Goal: Task Accomplishment & Management: Manage account settings

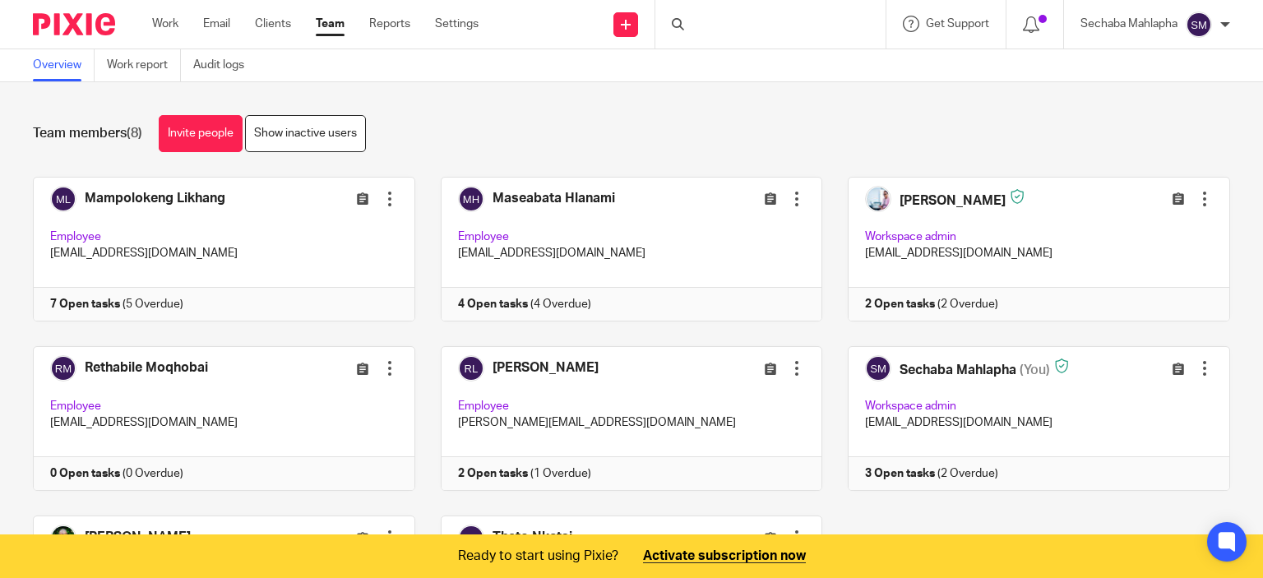
scroll to position [66, 0]
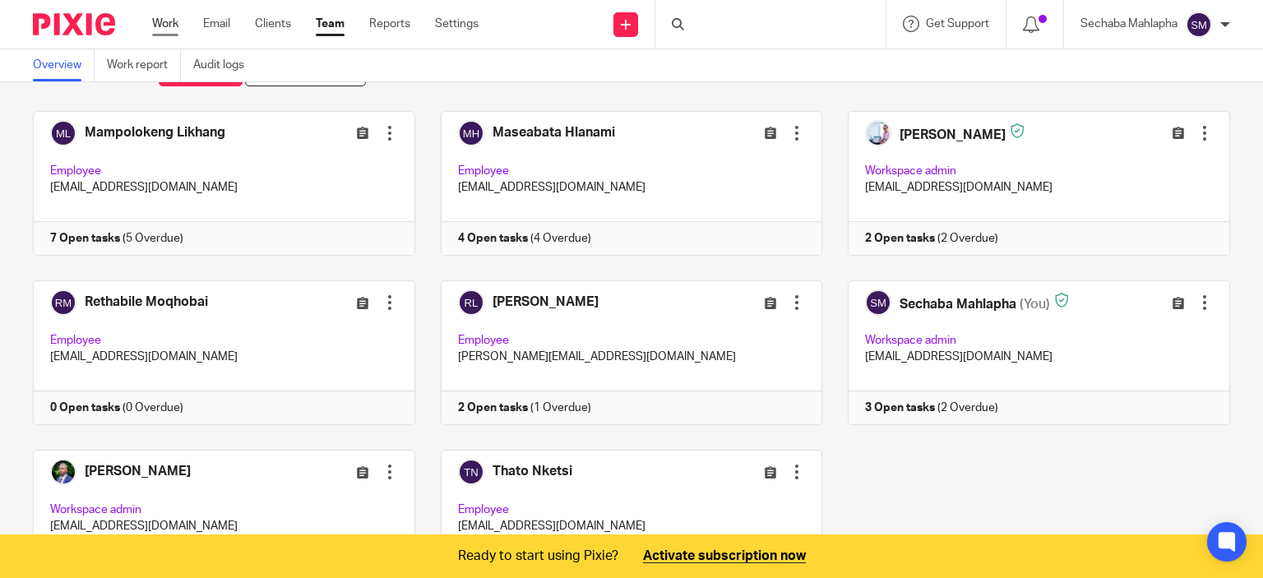
click at [169, 20] on link "Work" at bounding box center [165, 24] width 26 height 16
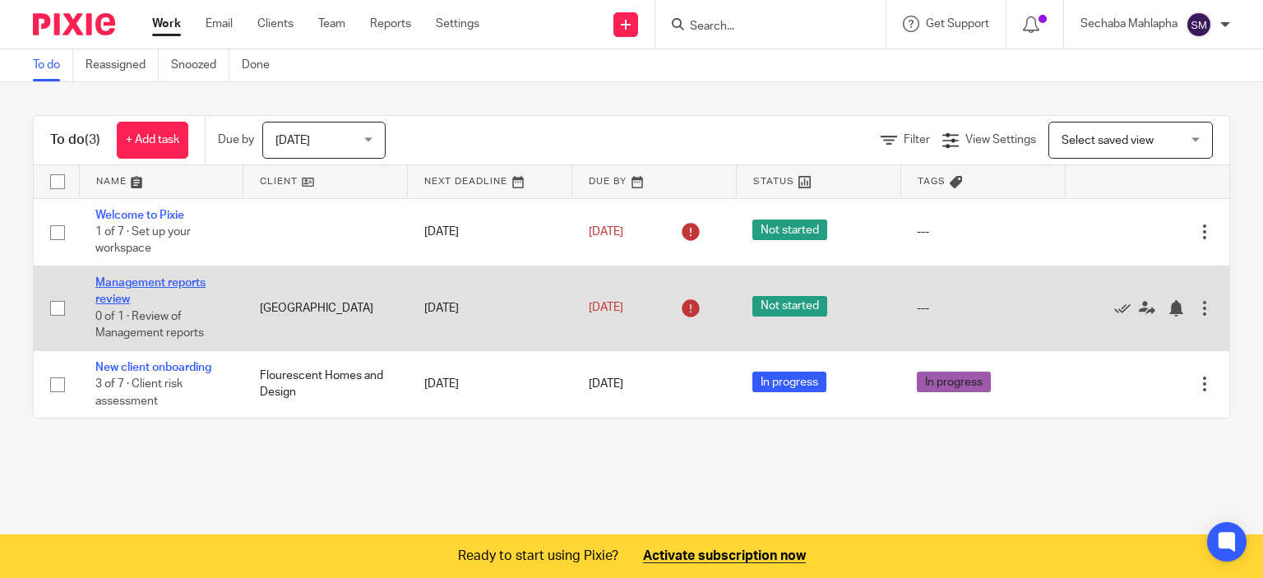
drag, startPoint x: 153, startPoint y: 273, endPoint x: 143, endPoint y: 284, distance: 14.5
click at [143, 284] on td "Management reports review 0 of 1 · Review of Management reports" at bounding box center [161, 308] width 164 height 85
click at [143, 284] on link "Management reports review" at bounding box center [150, 291] width 110 height 28
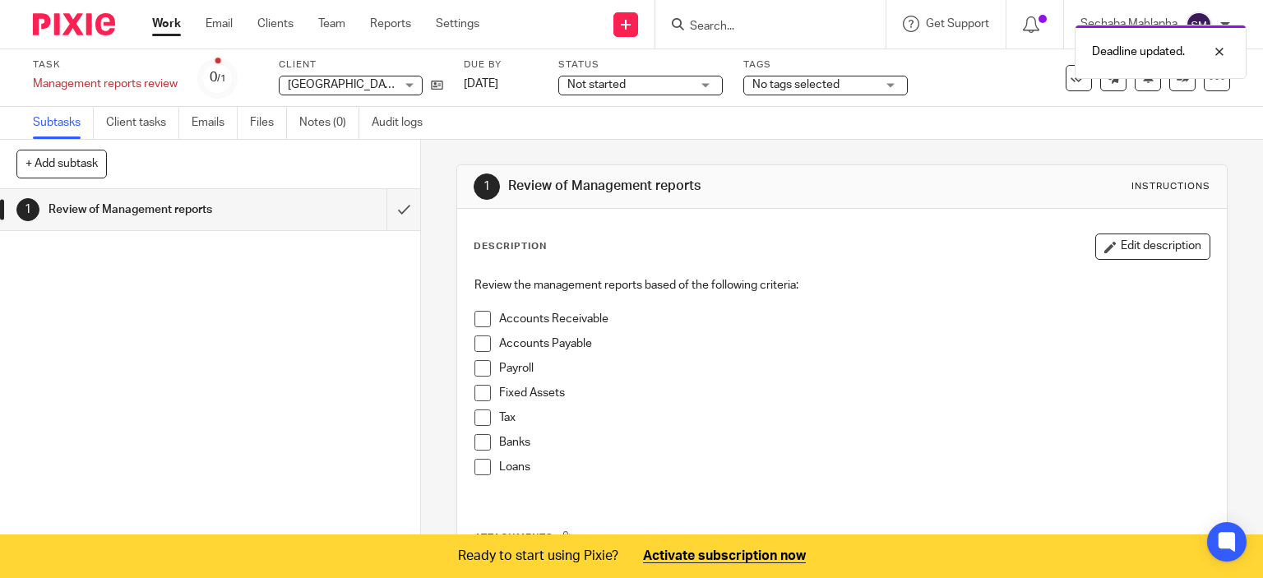
click at [670, 86] on span "Not started" at bounding box center [628, 84] width 123 height 17
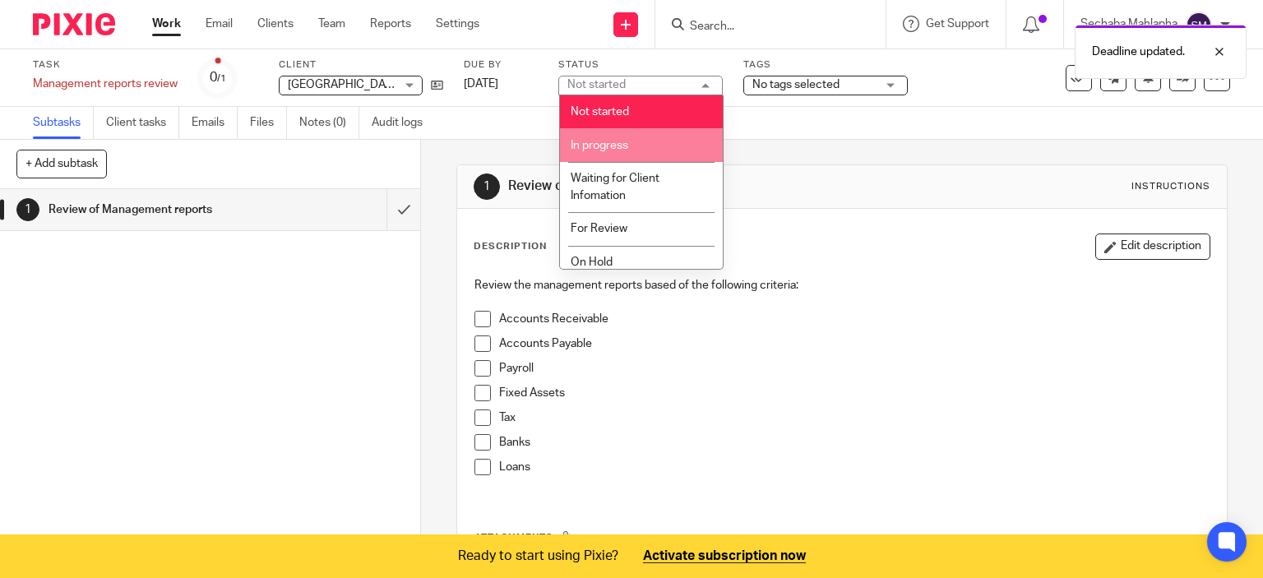
click at [654, 145] on li "In progress" at bounding box center [641, 145] width 163 height 34
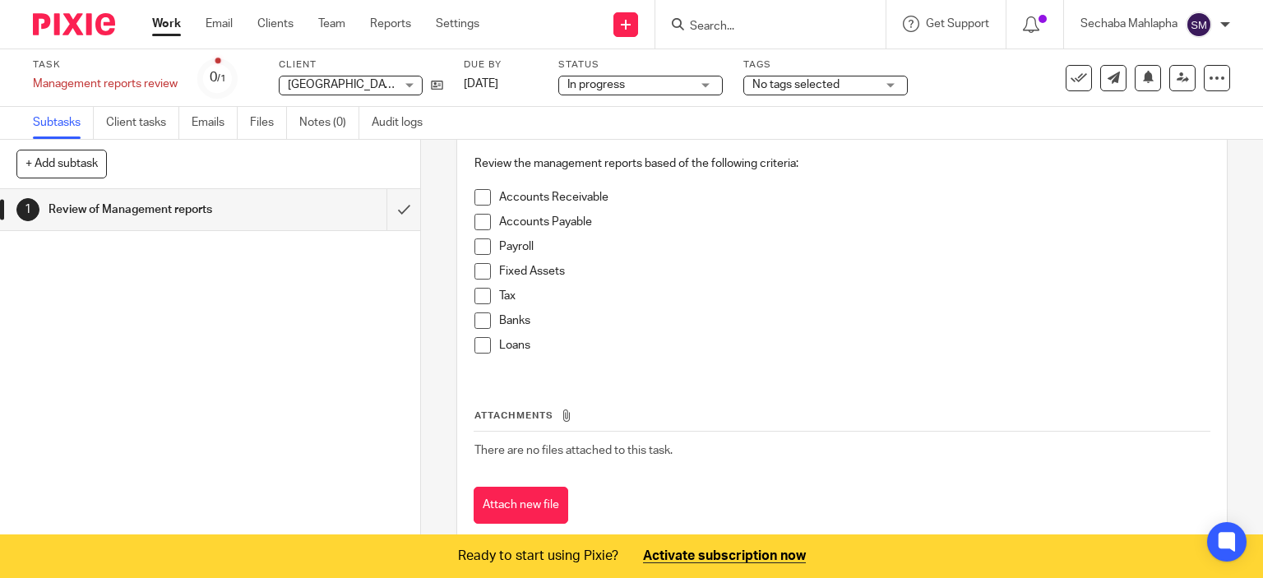
scroll to position [122, 0]
click at [178, 19] on link "Work" at bounding box center [166, 24] width 29 height 16
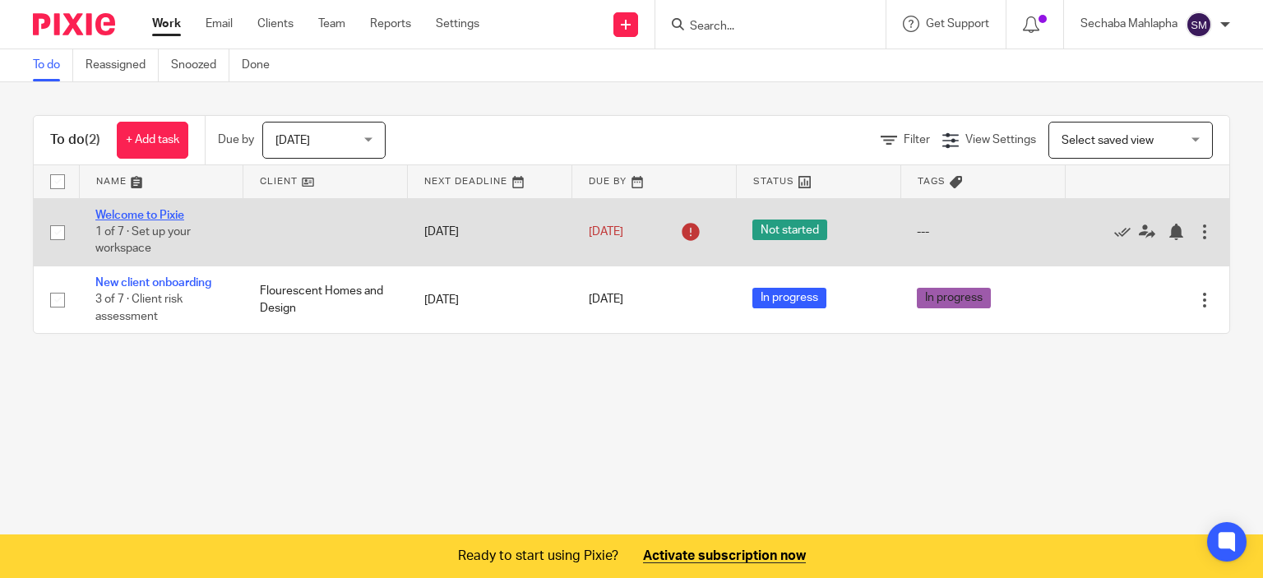
click at [151, 217] on link "Welcome to Pixie" at bounding box center [139, 216] width 89 height 12
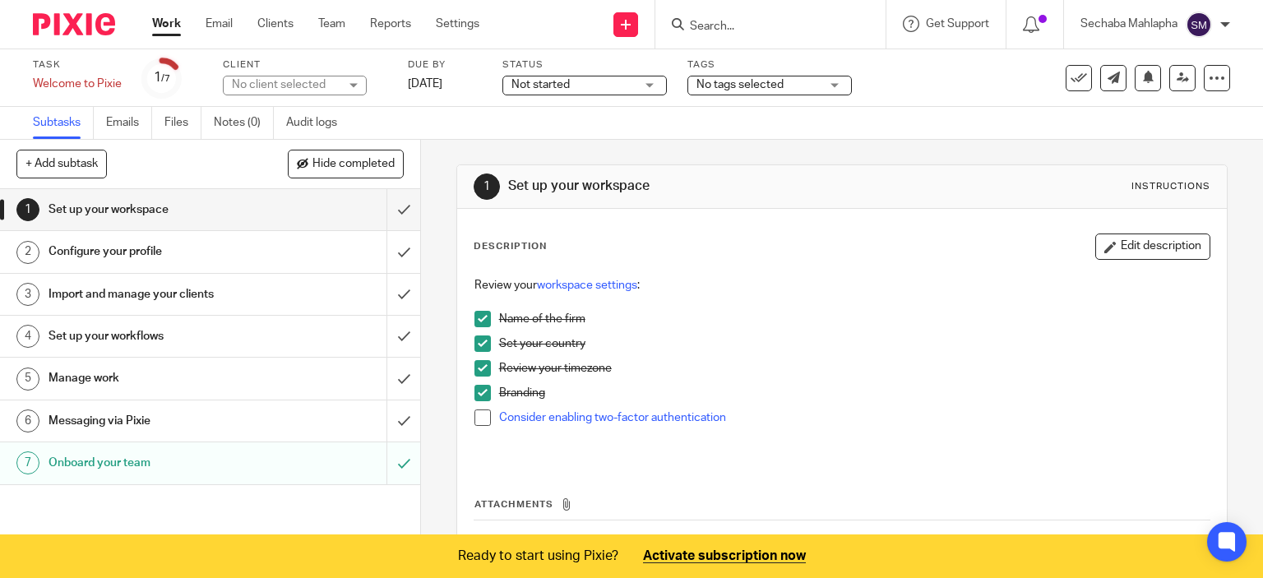
click at [179, 255] on h1 "Configure your profile" at bounding box center [156, 251] width 215 height 25
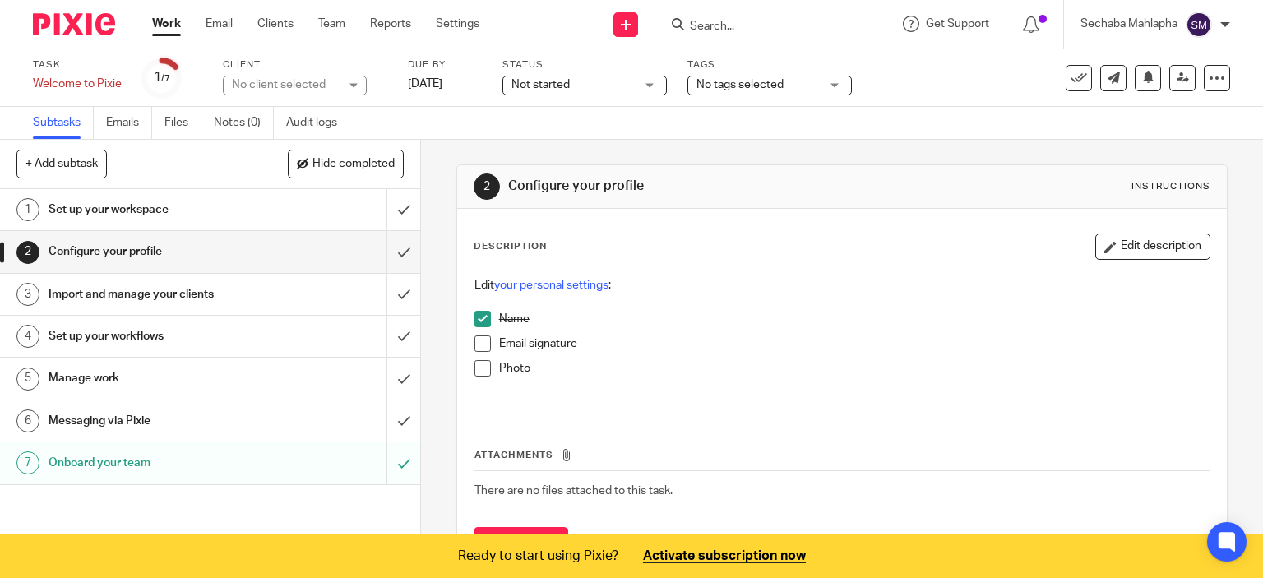
click at [175, 27] on link "Work" at bounding box center [166, 24] width 29 height 16
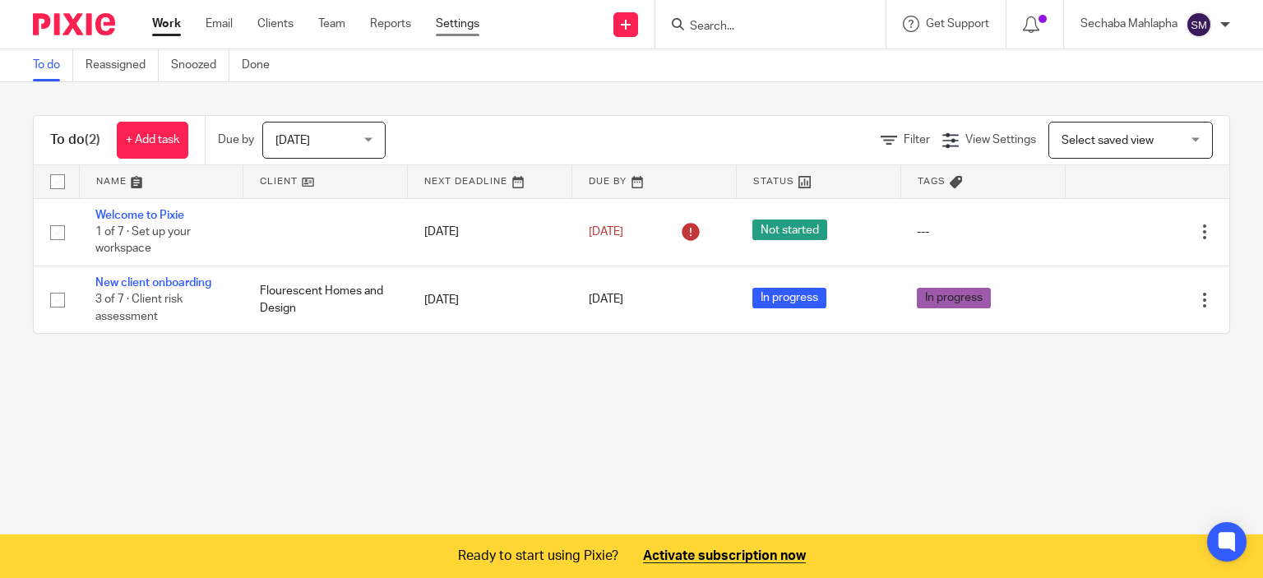
click at [455, 28] on link "Settings" at bounding box center [458, 24] width 44 height 16
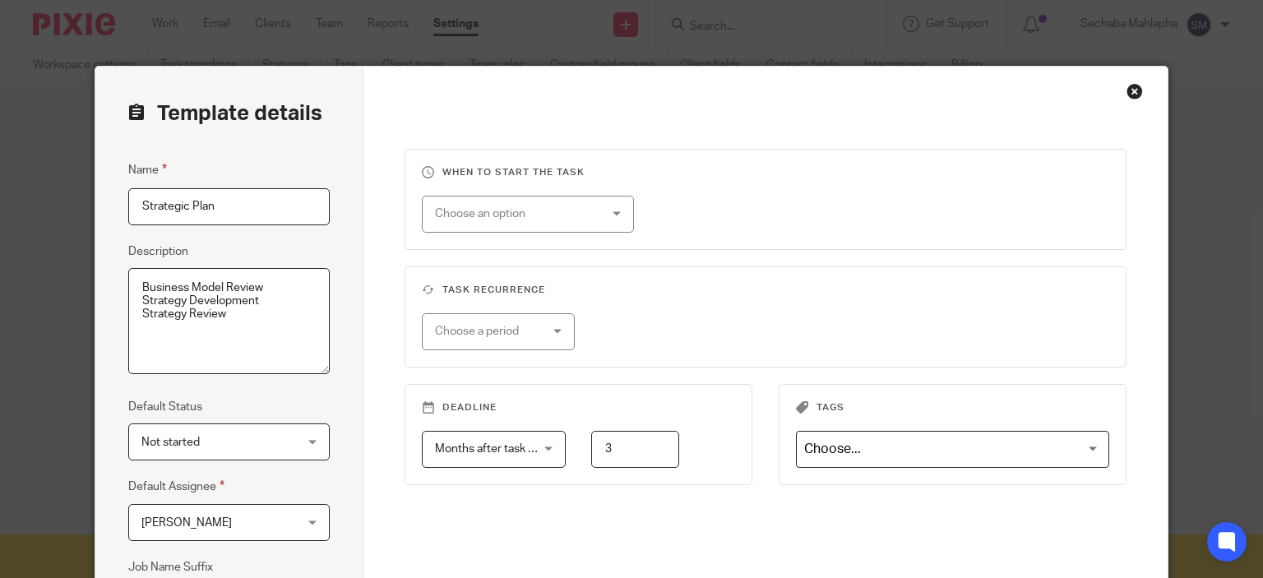
scroll to position [145, 0]
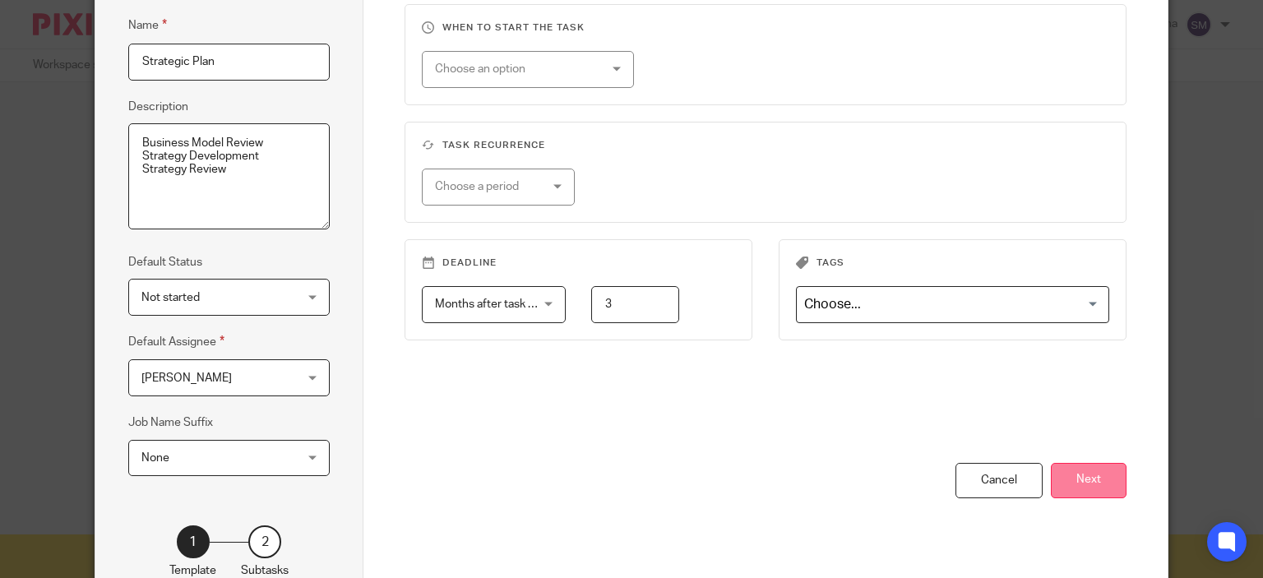
click at [1109, 489] on button "Next" at bounding box center [1089, 480] width 76 height 35
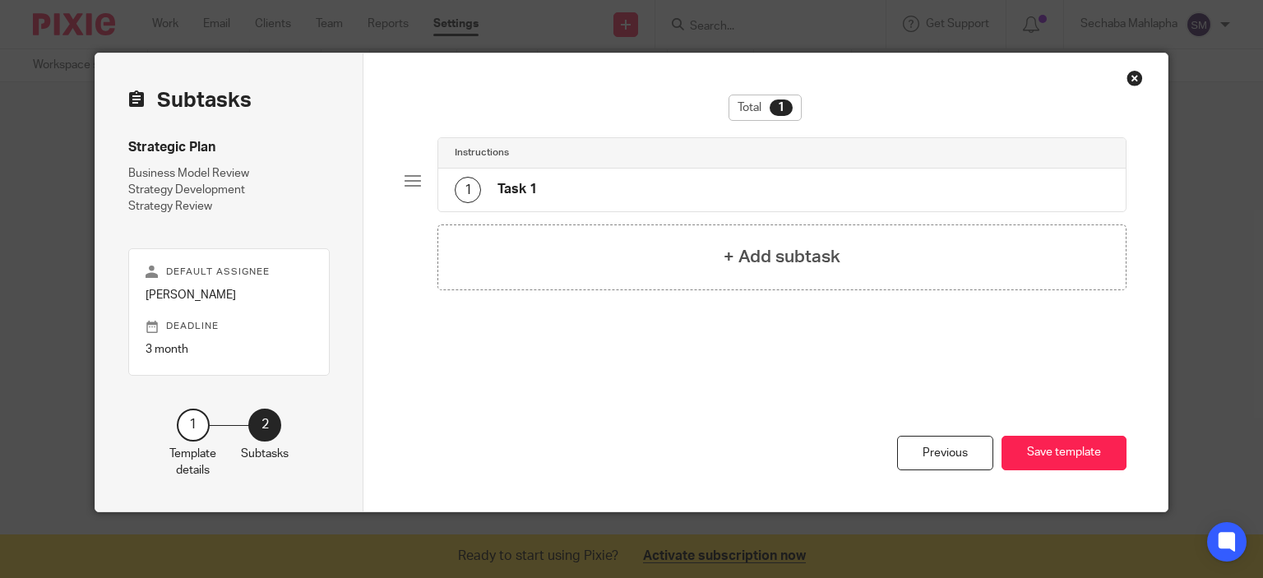
scroll to position [13, 0]
click at [1134, 81] on div "Close this dialog window" at bounding box center [1134, 78] width 16 height 16
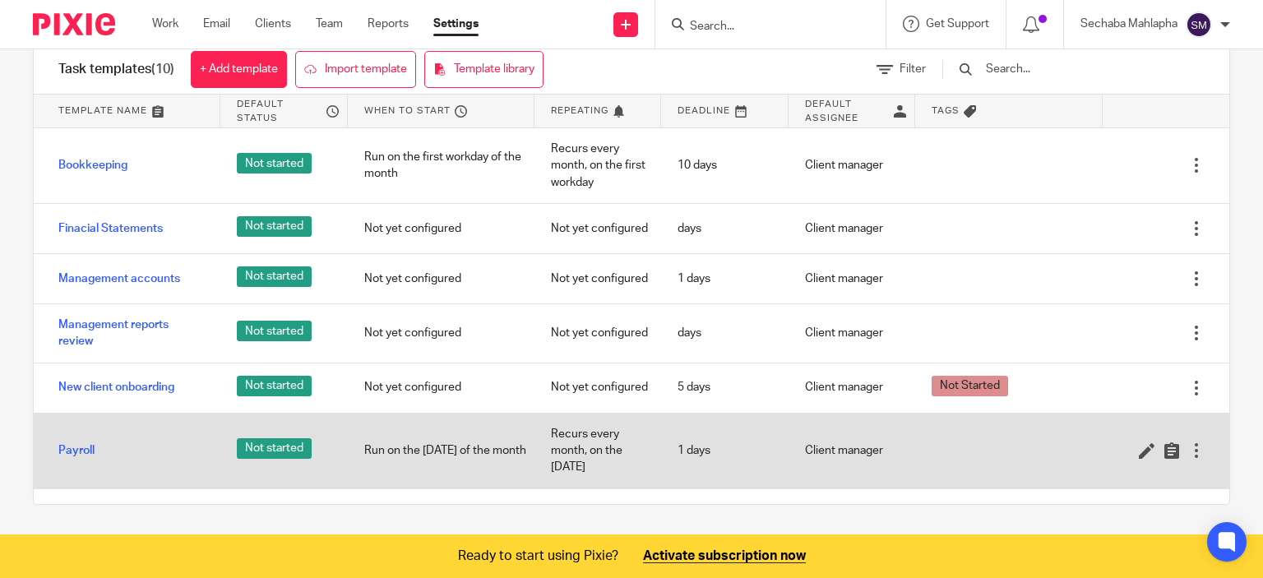
scroll to position [43, 0]
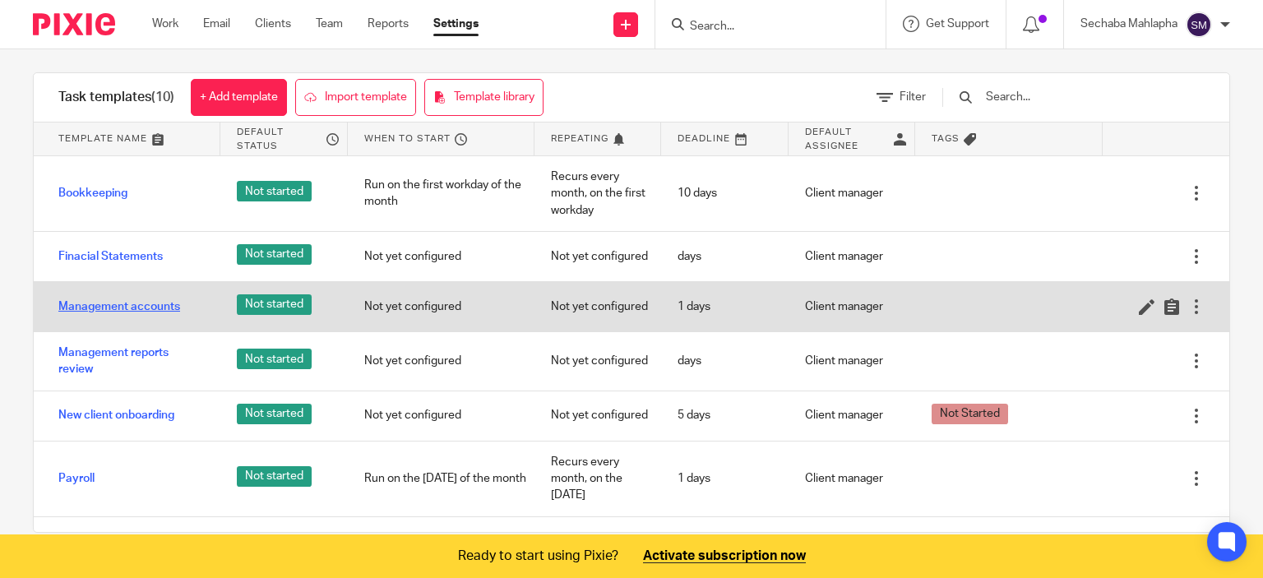
drag, startPoint x: 107, startPoint y: 317, endPoint x: 113, endPoint y: 304, distance: 14.7
click at [113, 304] on div "Management accounts" at bounding box center [127, 306] width 187 height 41
click at [113, 304] on link "Management accounts" at bounding box center [119, 306] width 122 height 16
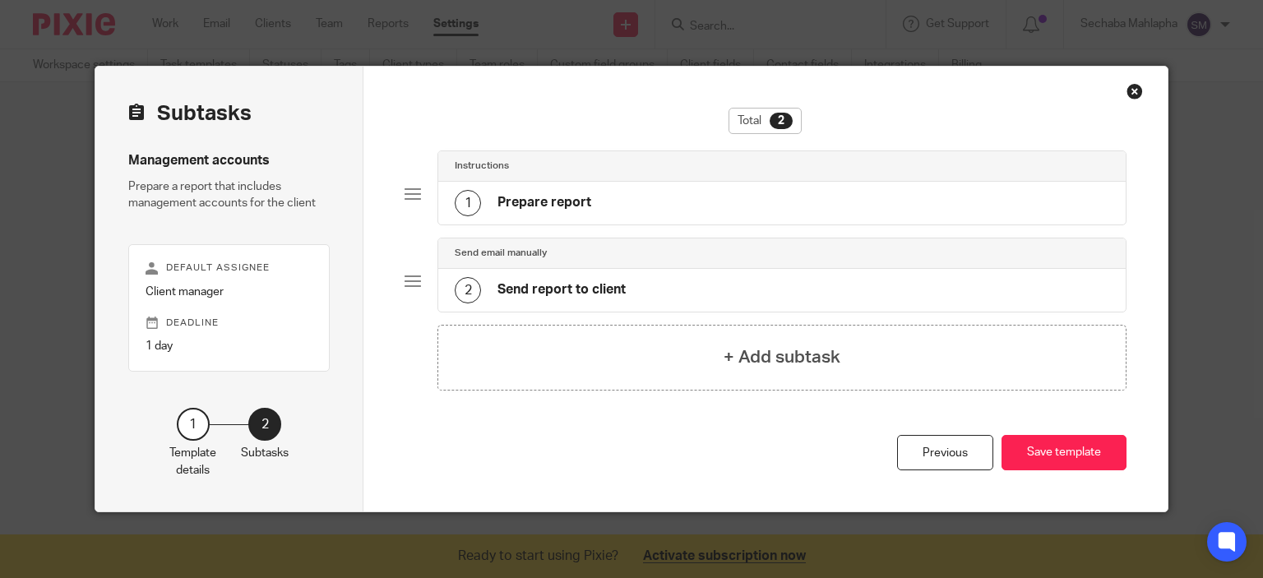
click at [1136, 86] on div "Close this dialog window" at bounding box center [1134, 91] width 16 height 16
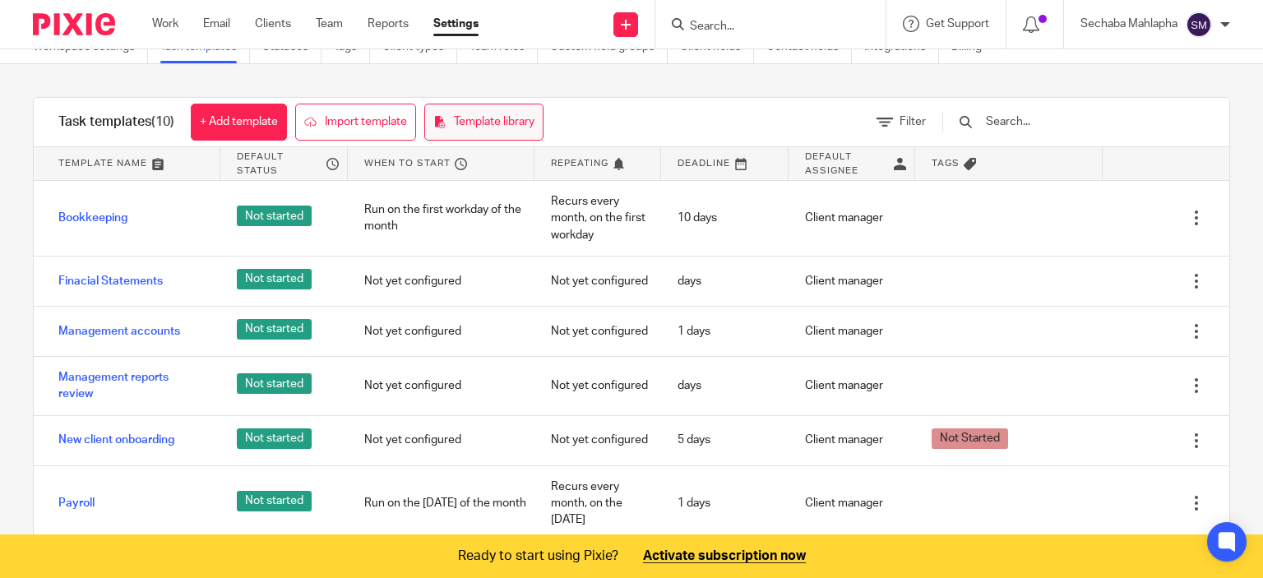
click at [466, 123] on link "Template library" at bounding box center [483, 122] width 119 height 37
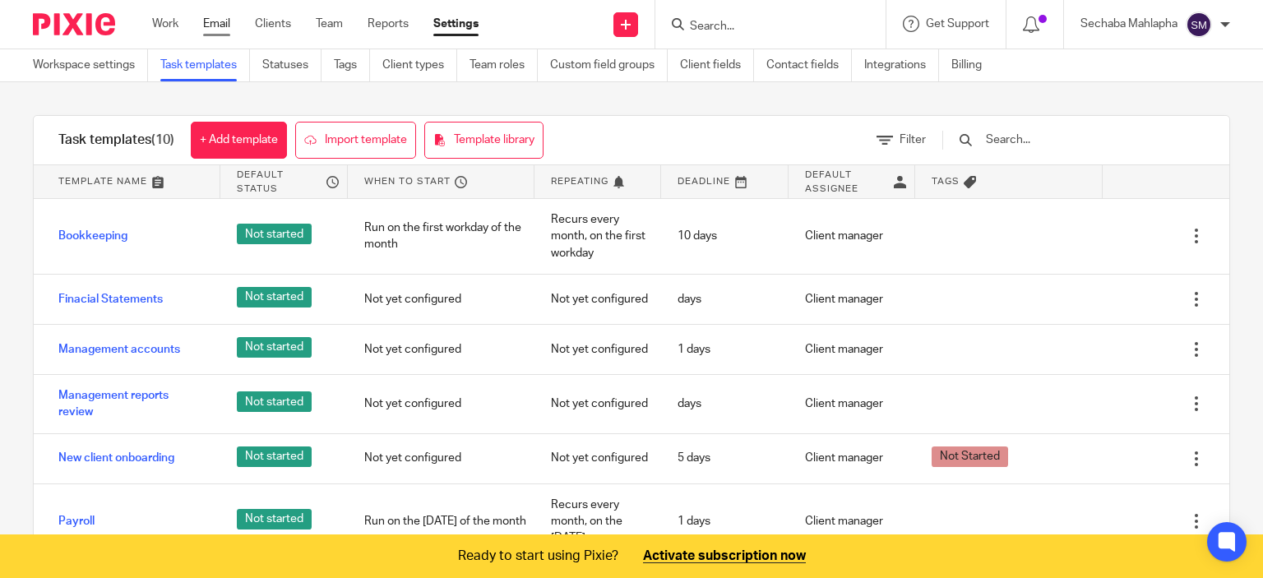
click at [225, 24] on link "Email" at bounding box center [216, 24] width 27 height 16
